Goal: Feedback & Contribution: Contribute content

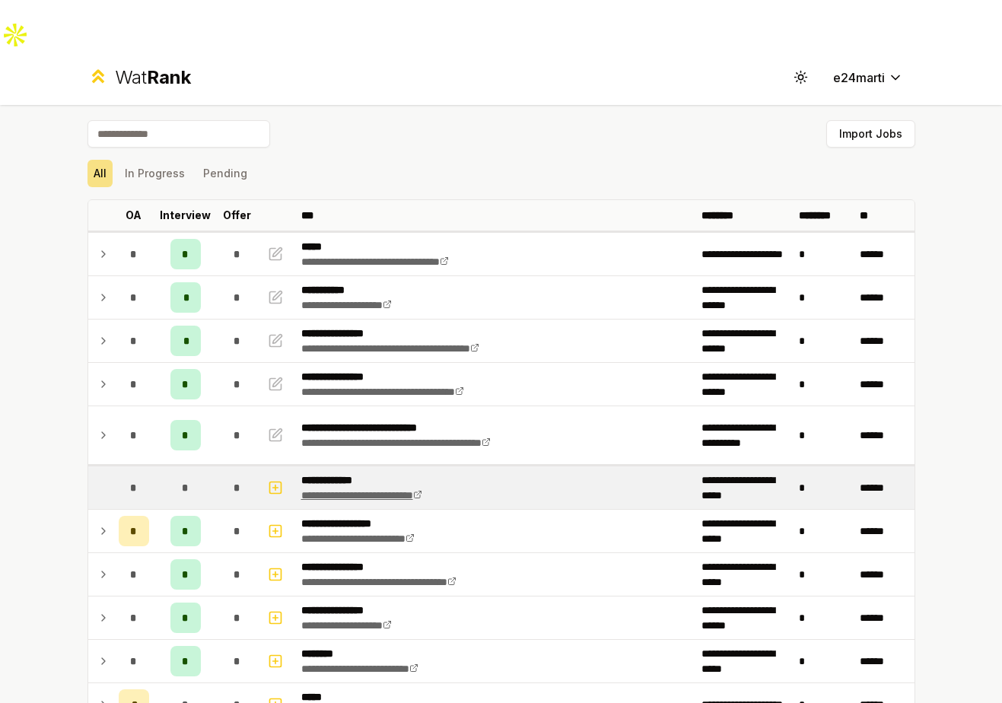
scroll to position [1106, 0]
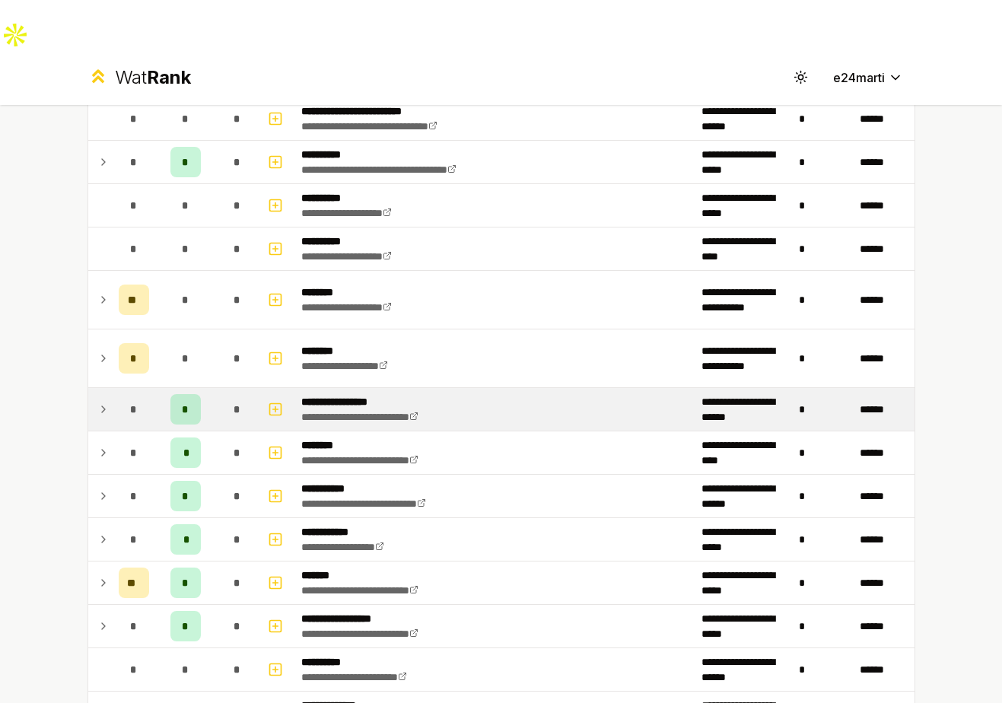
click at [95, 388] on td at bounding box center [100, 409] width 24 height 43
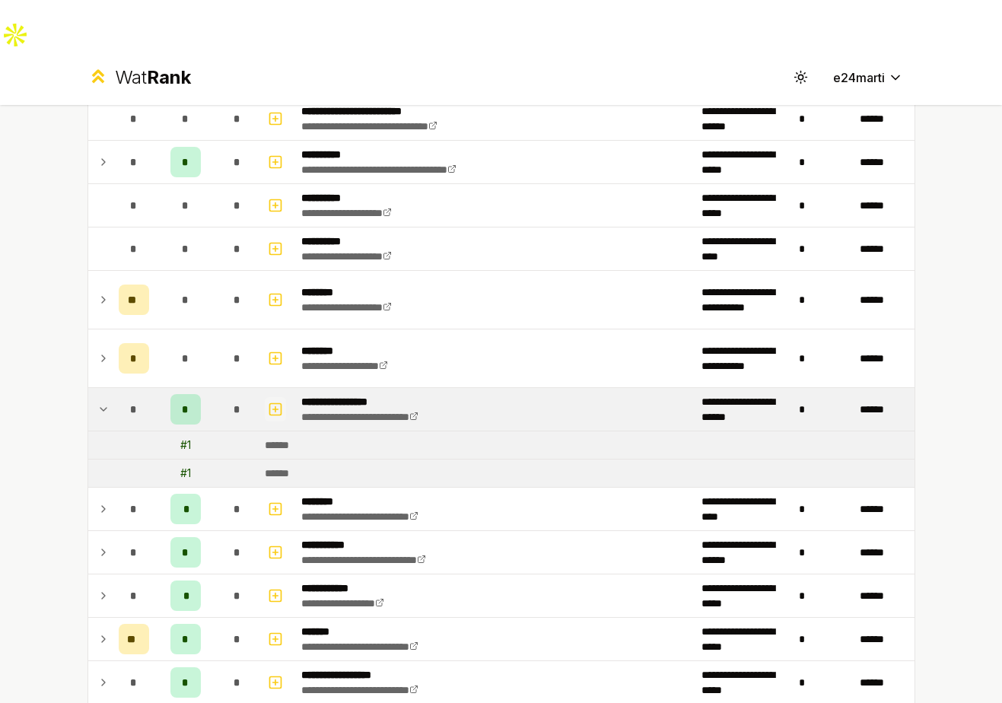
click at [265, 397] on button "button" at bounding box center [275, 409] width 21 height 24
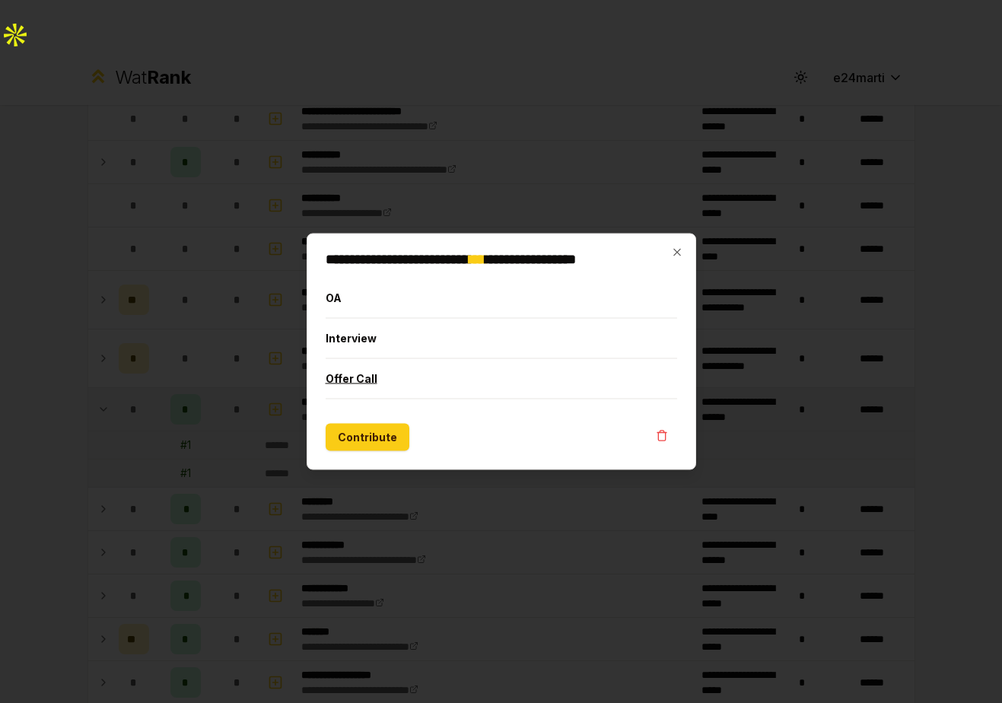
click at [388, 360] on button "Offer Call" at bounding box center [500, 379] width 351 height 40
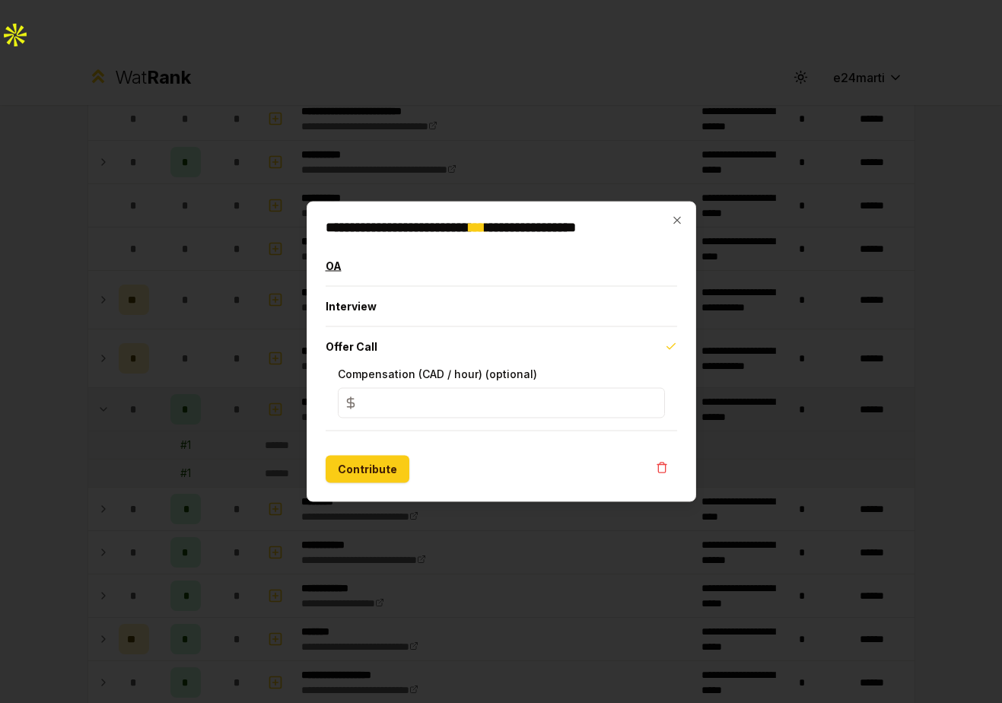
click at [360, 265] on button "OA" at bounding box center [500, 266] width 351 height 40
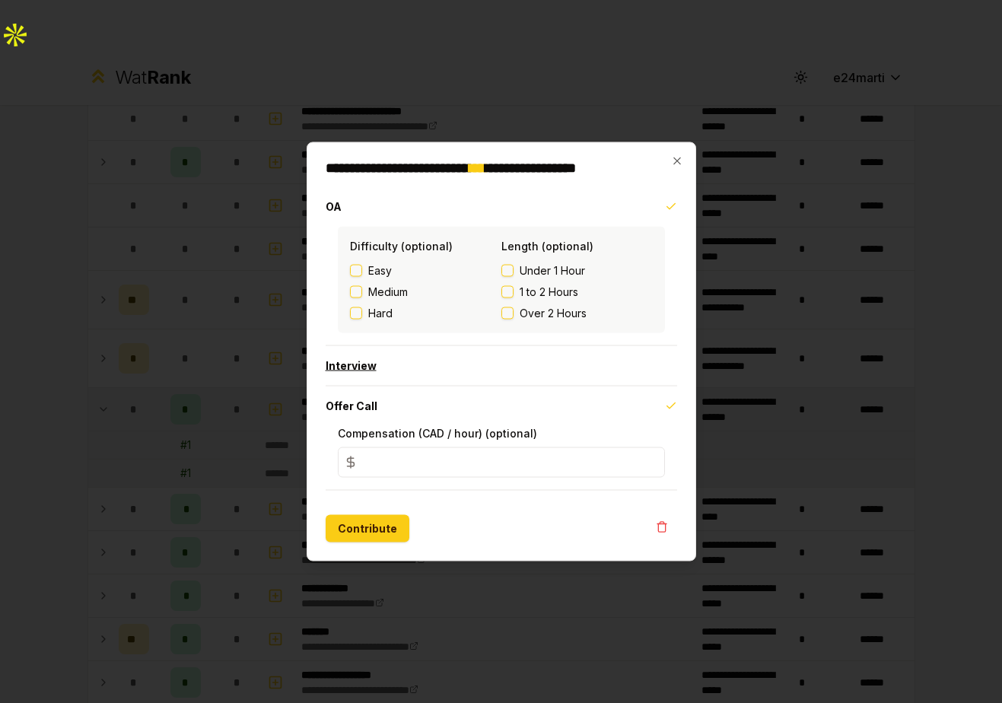
click at [356, 368] on button "Interview" at bounding box center [500, 366] width 351 height 40
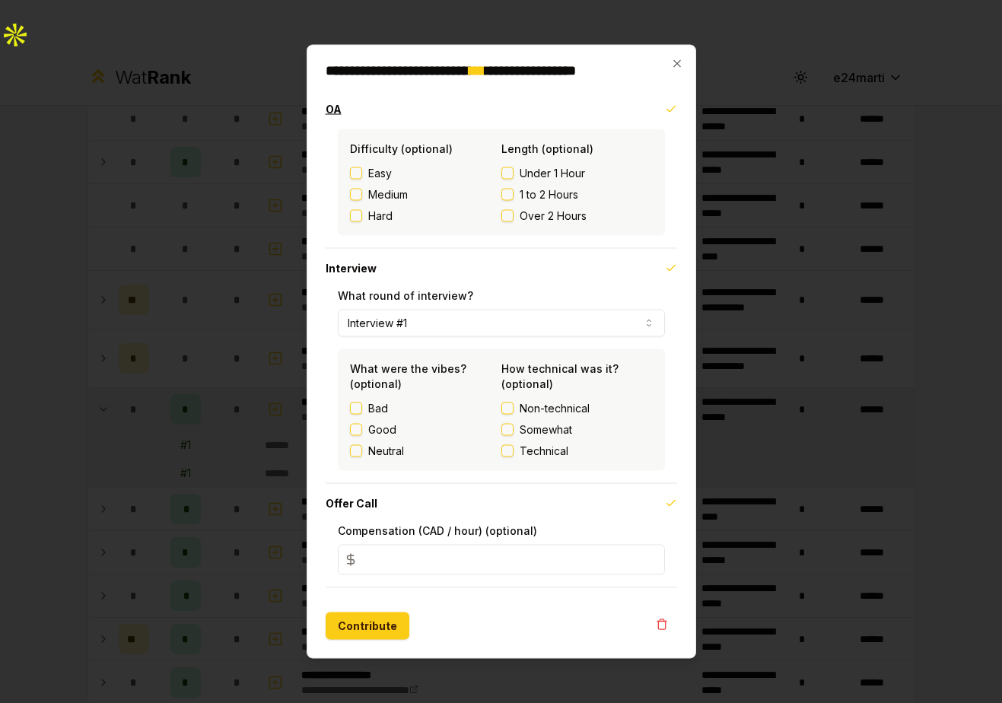
click at [659, 112] on button "OA" at bounding box center [500, 110] width 351 height 40
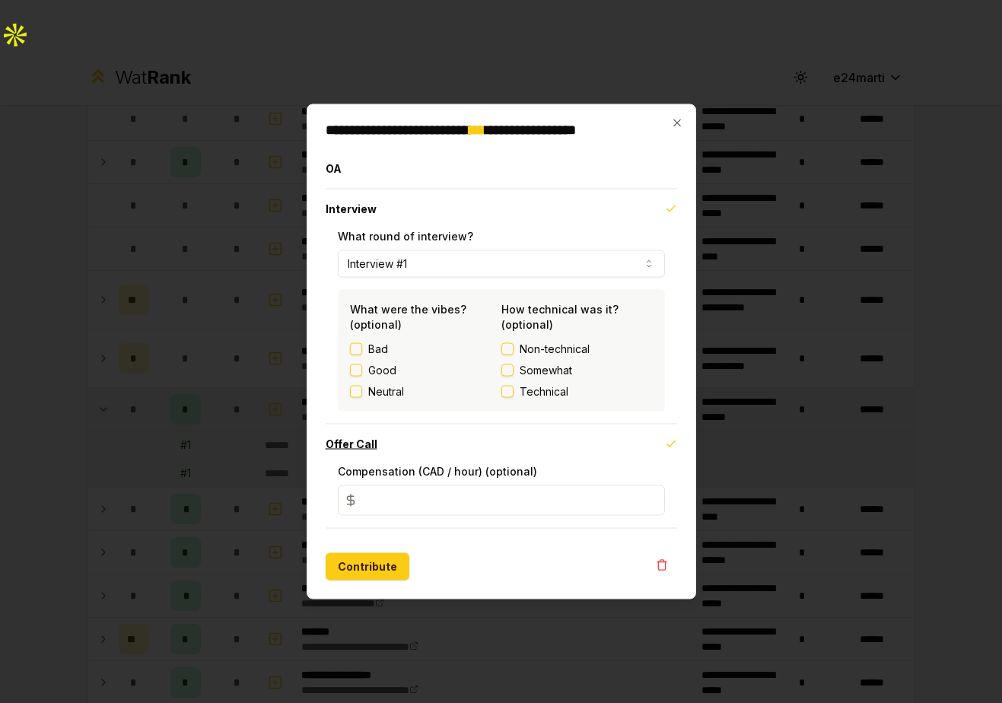
click at [623, 452] on button "Offer Call" at bounding box center [500, 444] width 351 height 40
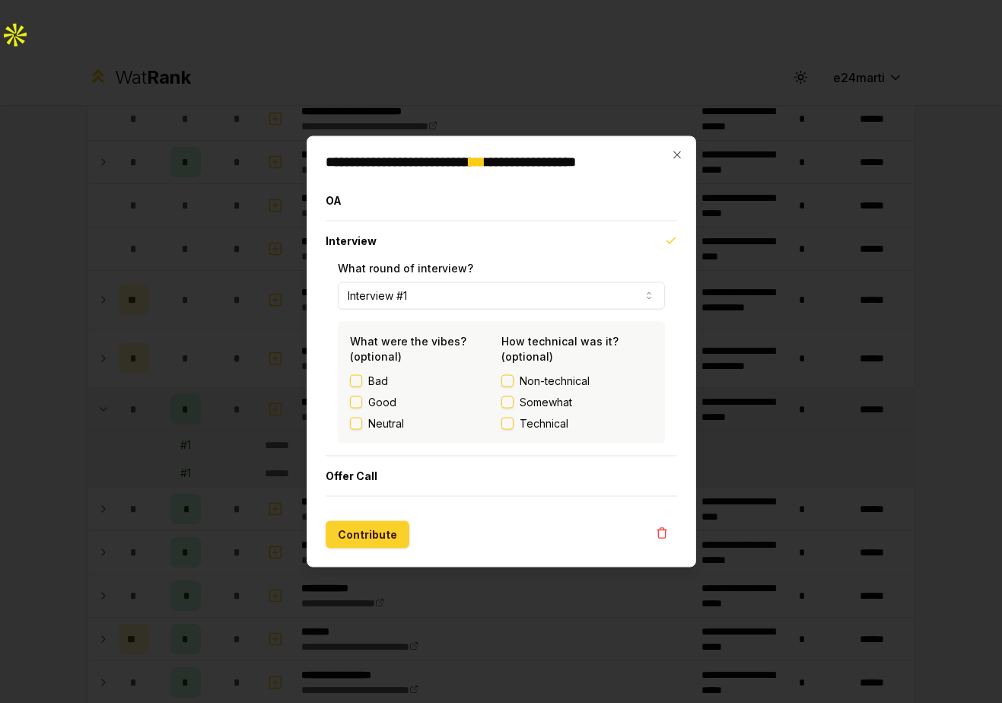
click at [354, 535] on button "Contribute" at bounding box center [367, 534] width 84 height 27
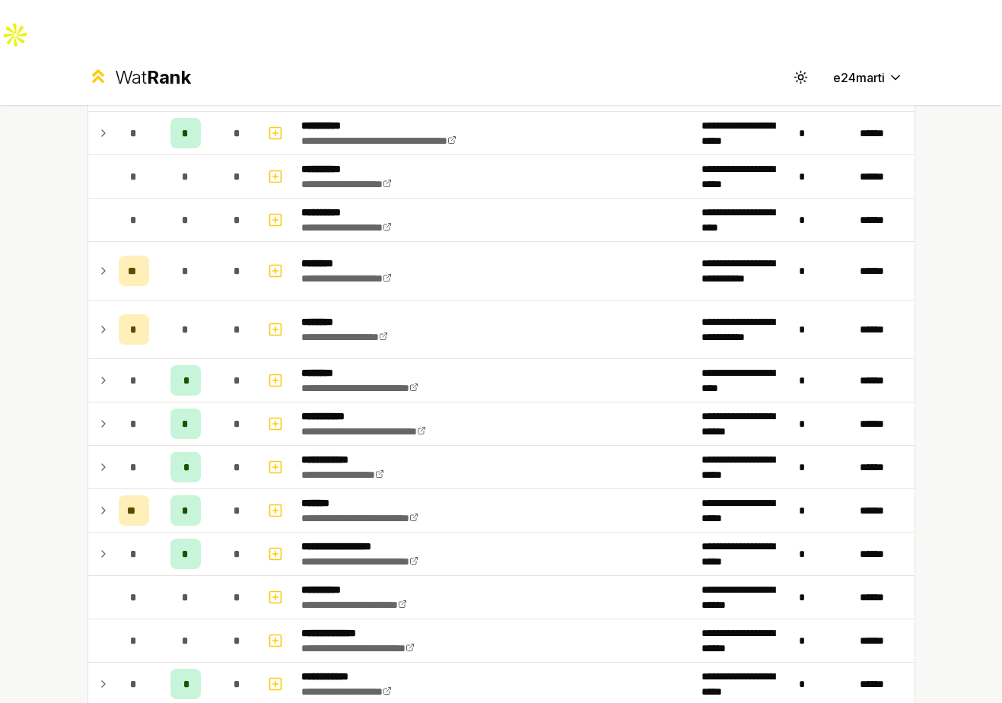
scroll to position [1804, 0]
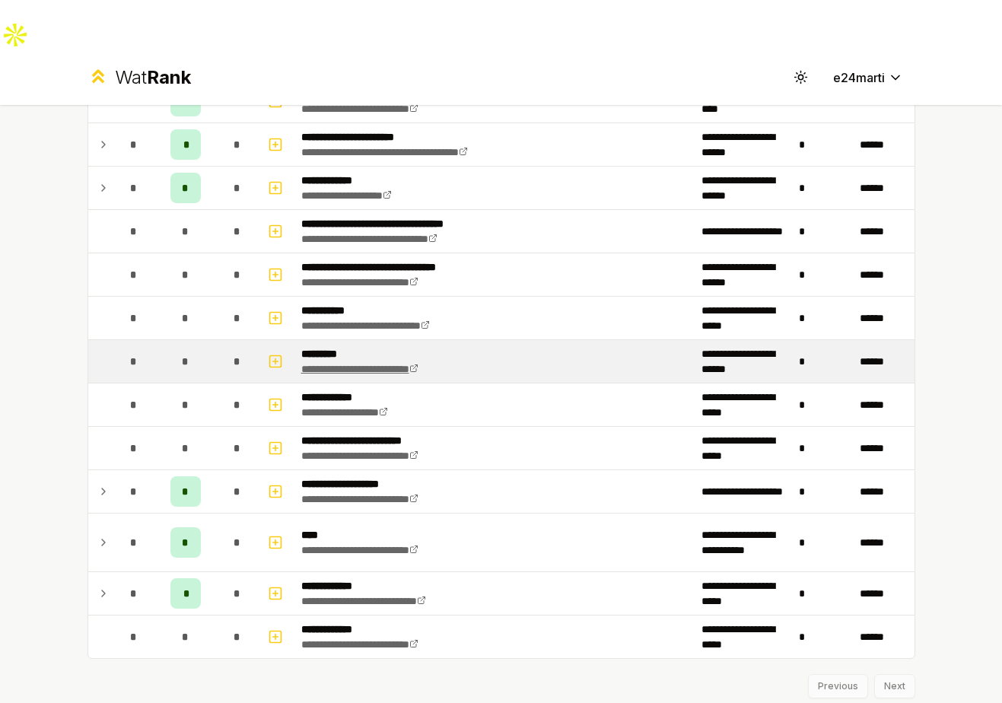
click at [418, 364] on link "**********" at bounding box center [359, 369] width 117 height 11
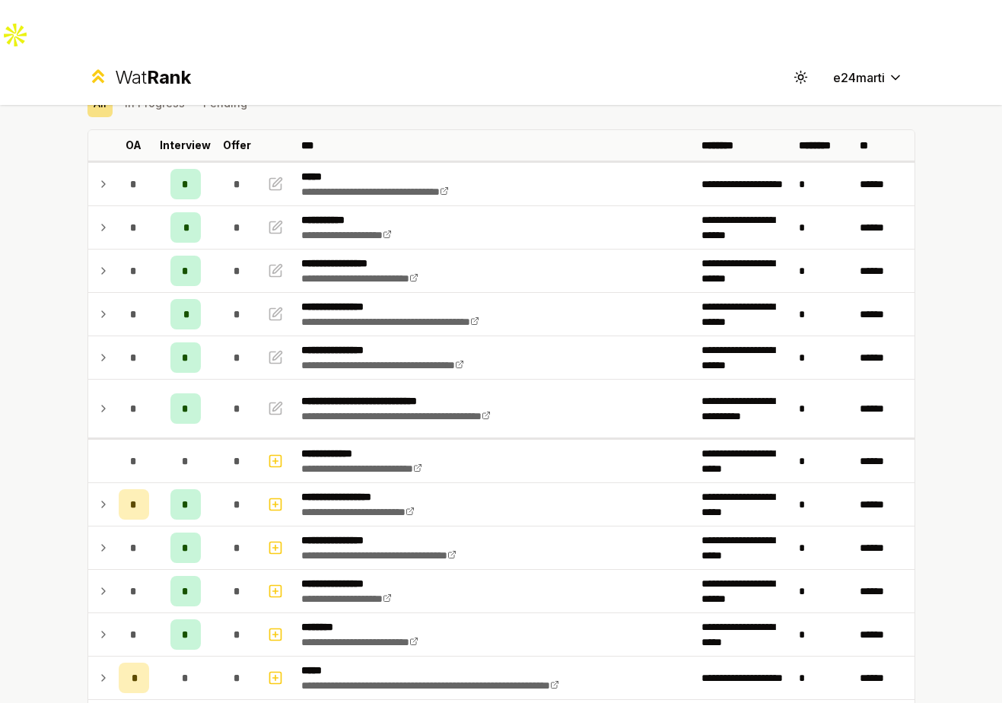
scroll to position [70, 0]
